Goal: Task Accomplishment & Management: Manage account settings

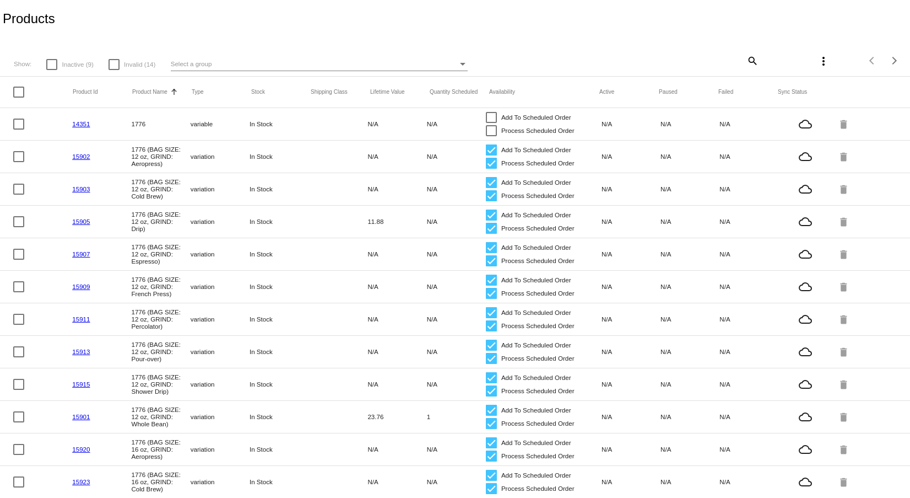
click at [52, 64] on div at bounding box center [51, 64] width 11 height 11
click at [52, 70] on input "Inactive (9)" at bounding box center [51, 70] width 1 height 1
checkbox input "true"
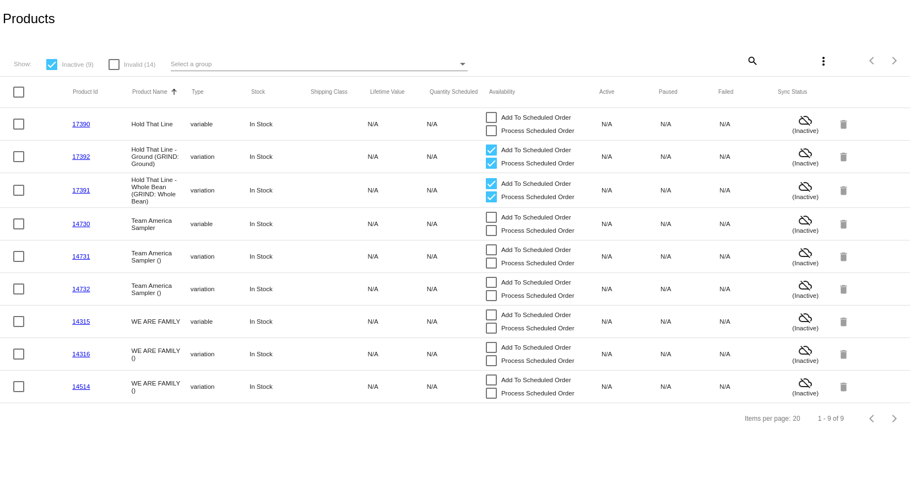
click at [110, 65] on div at bounding box center [114, 64] width 11 height 11
click at [114, 70] on input "Invalid (14)" at bounding box center [114, 70] width 1 height 1
checkbox input "true"
click at [50, 62] on app-dashboard-products "Products Show: Inactive (9) Invalid (14) Select a group search more_vert Items …" at bounding box center [455, 217] width 910 height 434
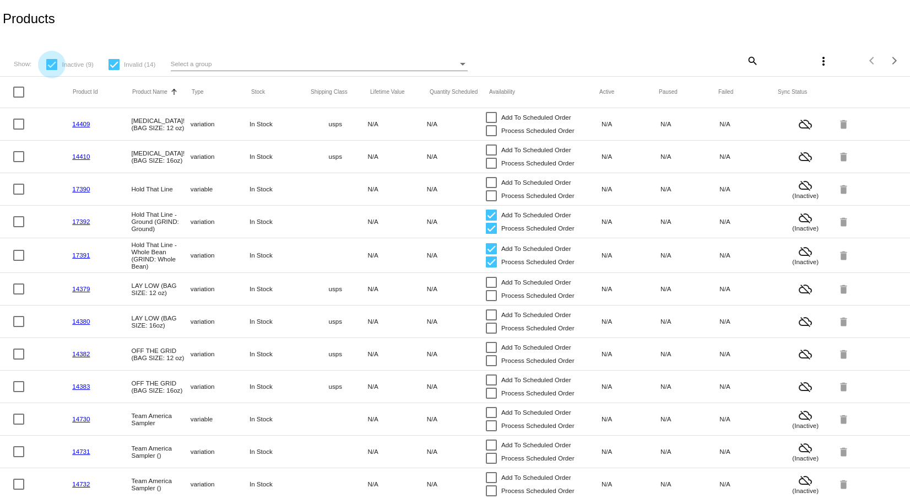
click at [50, 62] on div at bounding box center [51, 64] width 11 height 11
click at [51, 70] on input "Inactive (9)" at bounding box center [51, 70] width 1 height 1
checkbox input "false"
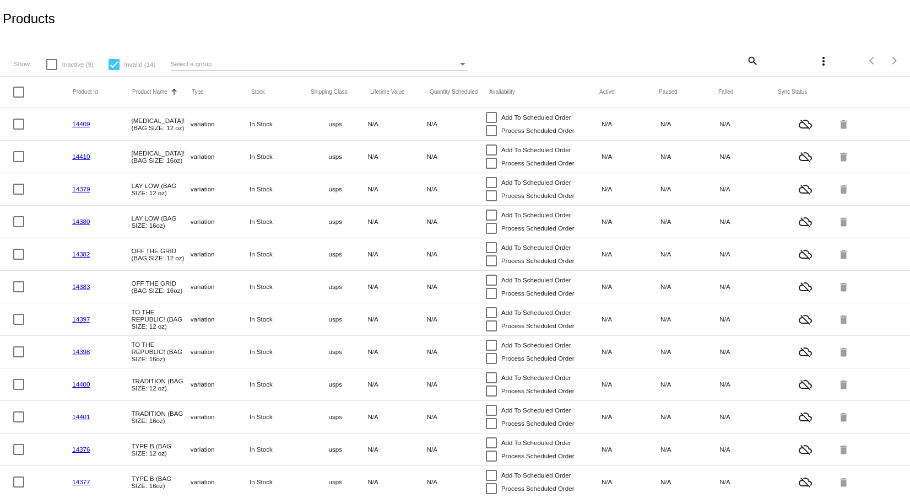
click at [114, 63] on div at bounding box center [114, 64] width 11 height 11
click at [114, 70] on input "Invalid (14)" at bounding box center [114, 70] width 1 height 1
checkbox input "false"
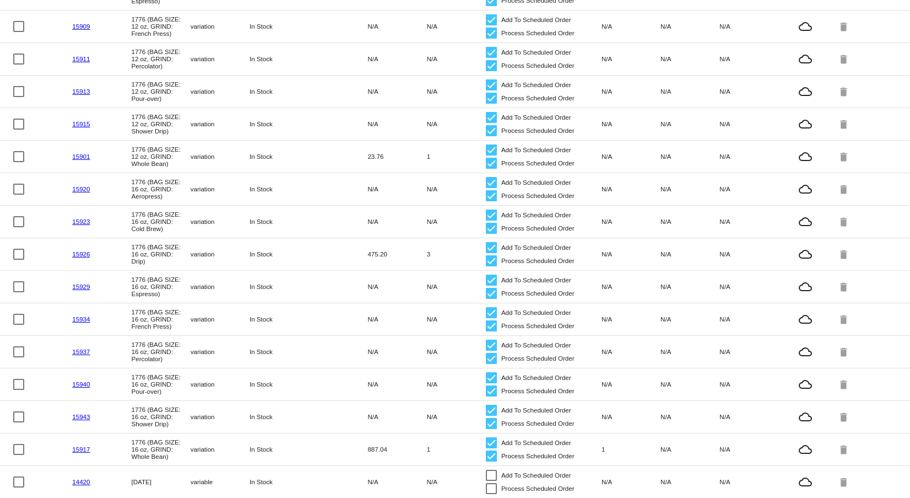
scroll to position [300, 0]
